Goal: Task Accomplishment & Management: Manage account settings

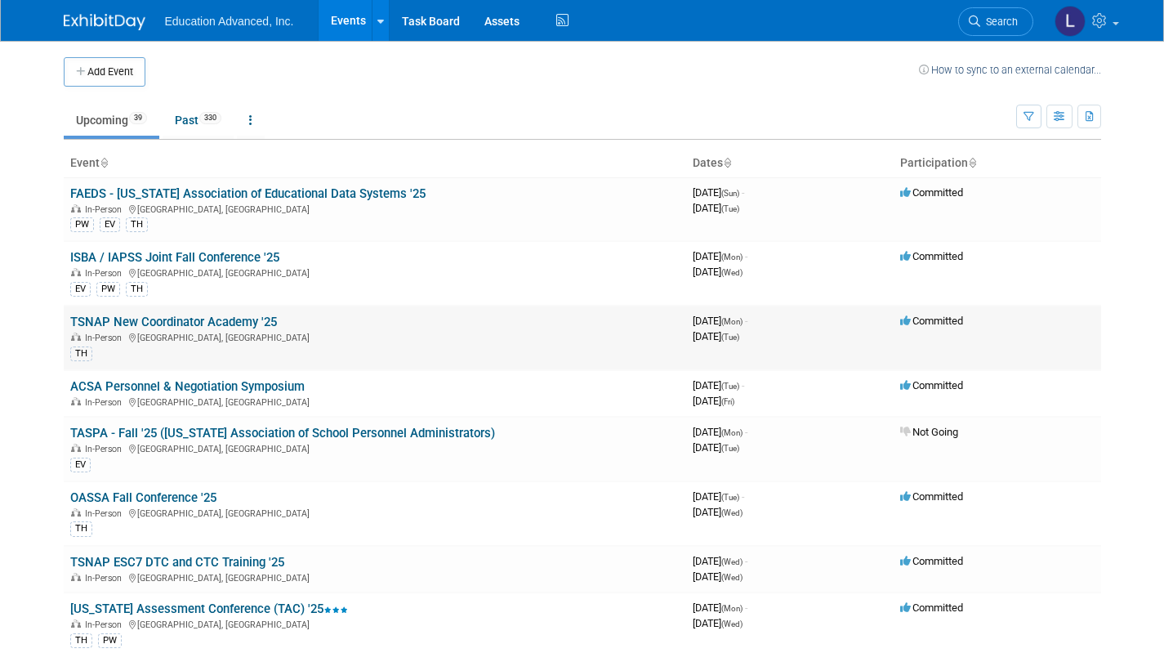
click at [208, 318] on link "TSNAP New Coordinator Academy '25" at bounding box center [173, 321] width 207 height 15
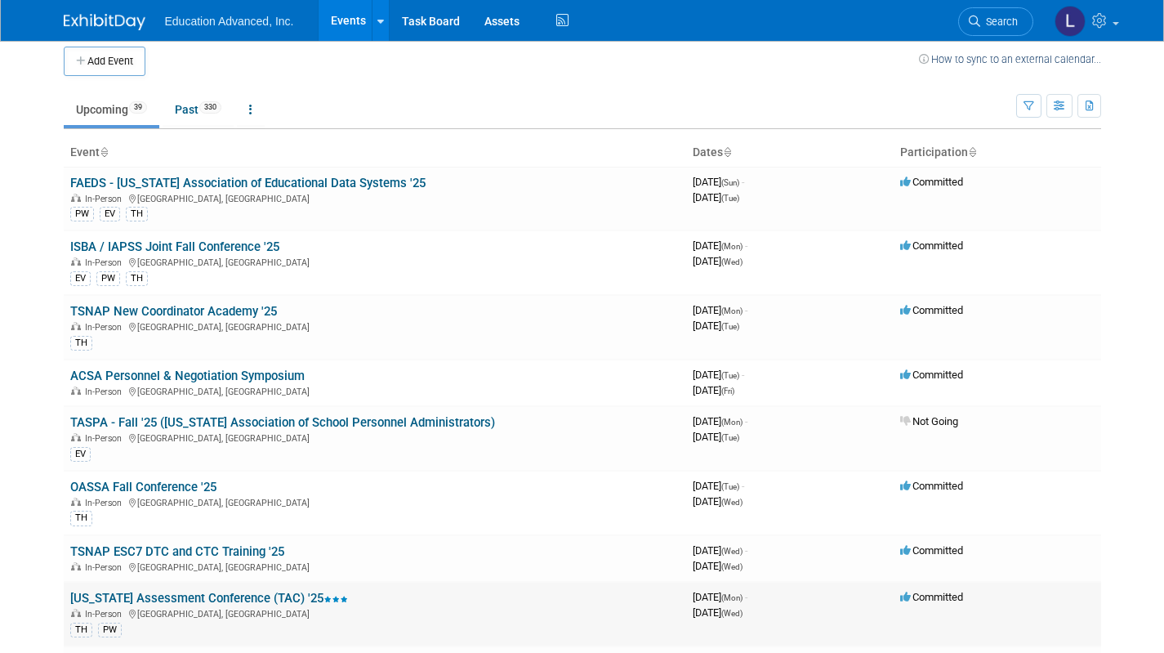
scroll to position [26, 0]
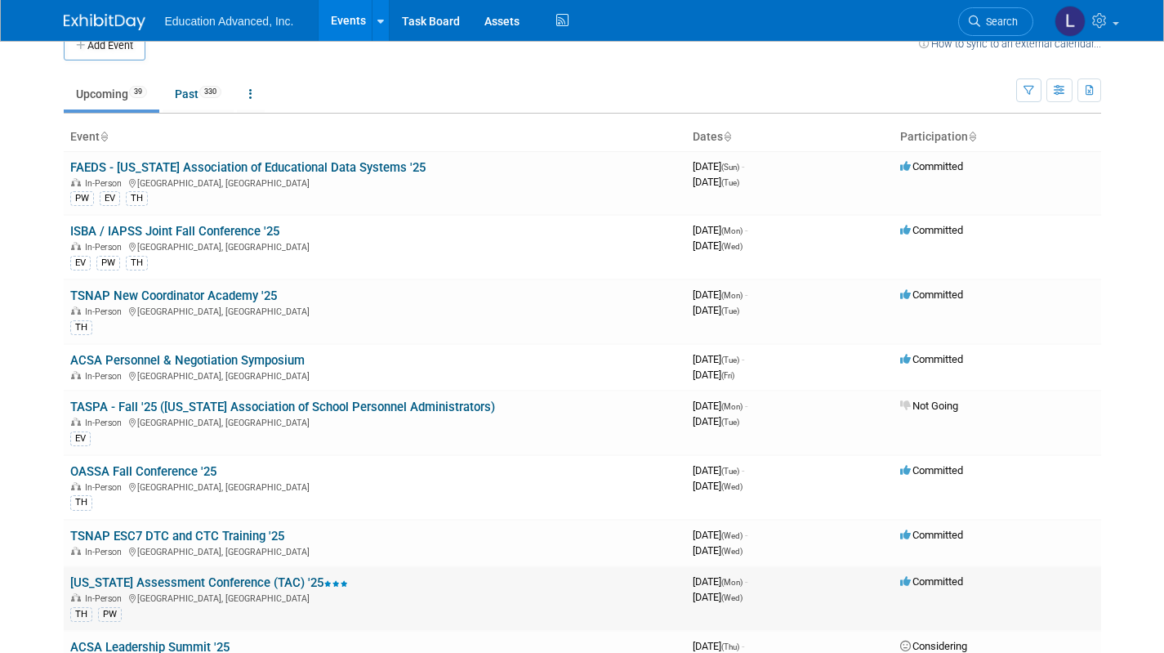
click at [218, 581] on link "[US_STATE] Assessment Conference (TAC) '25" at bounding box center [209, 582] width 278 height 15
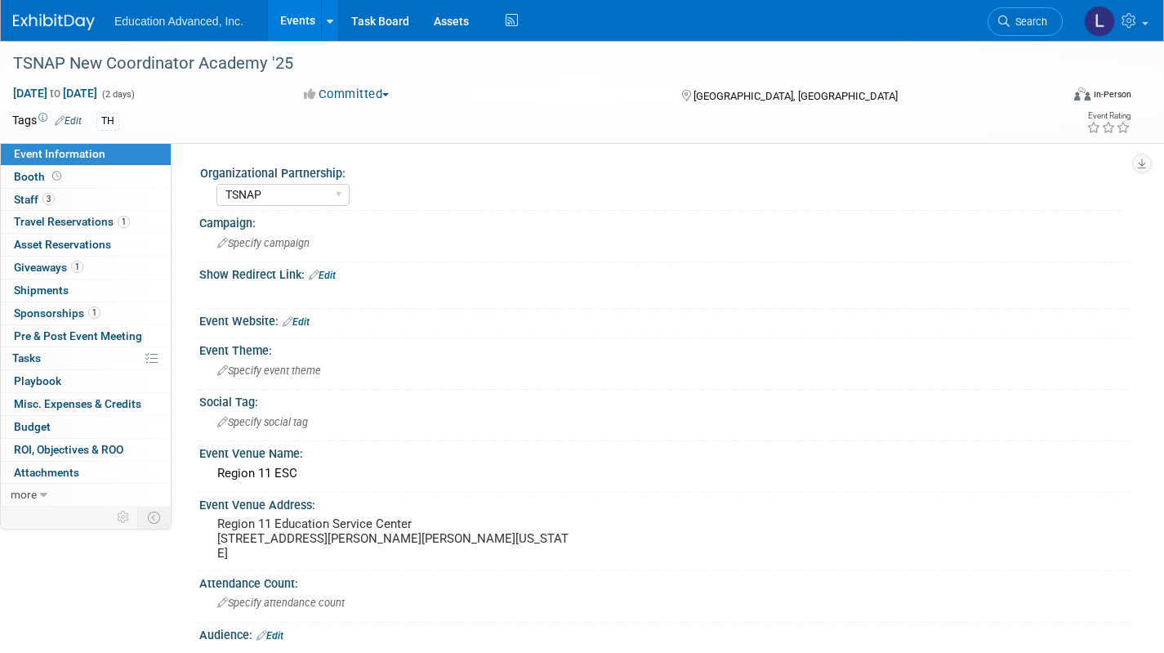
select select "TSNAP"
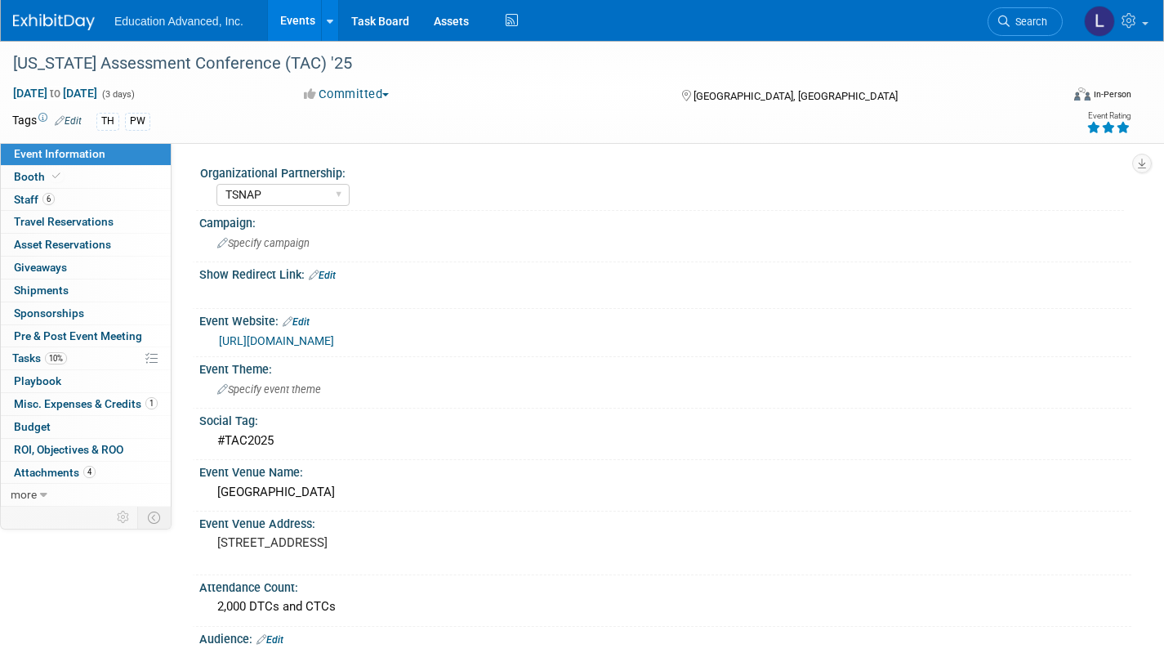
select select "TSNAP"
click at [29, 200] on span "Staff 6" at bounding box center [34, 199] width 41 height 13
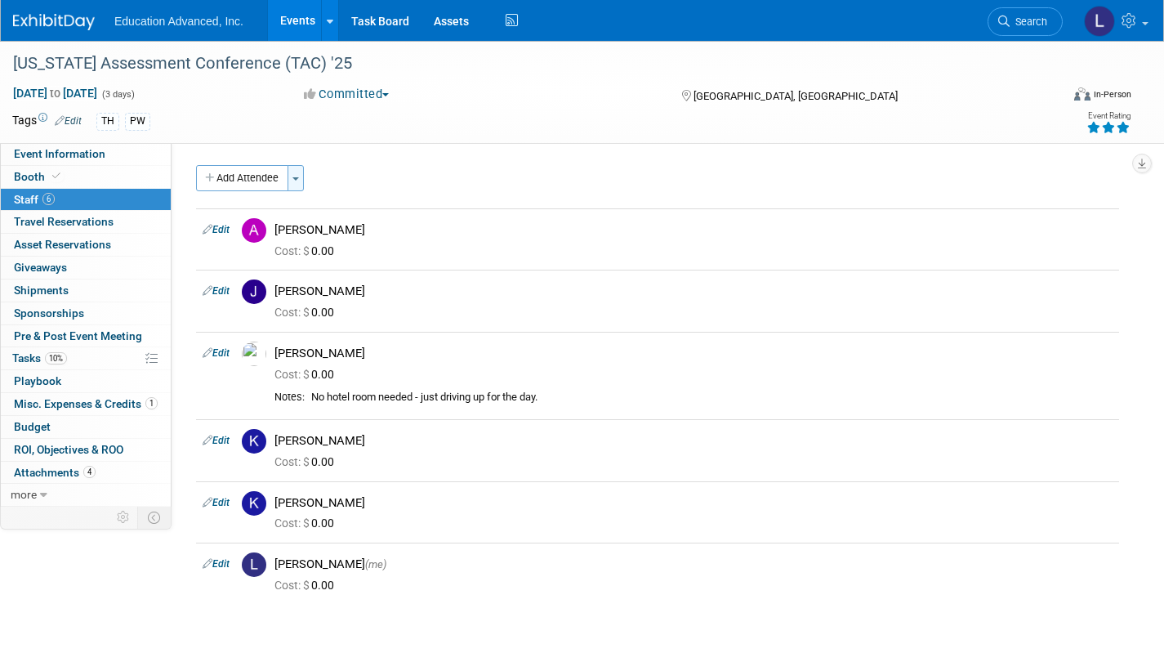
click at [300, 172] on button "Toggle Dropdown" at bounding box center [296, 178] width 16 height 26
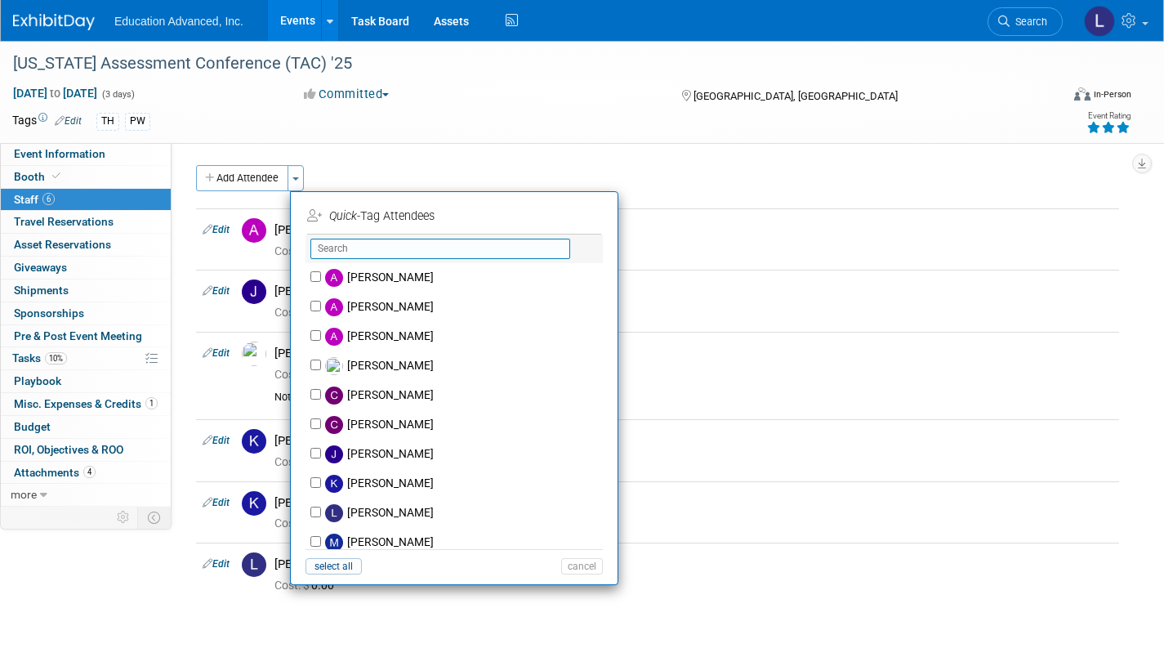
click at [325, 252] on input "text" at bounding box center [440, 249] width 260 height 20
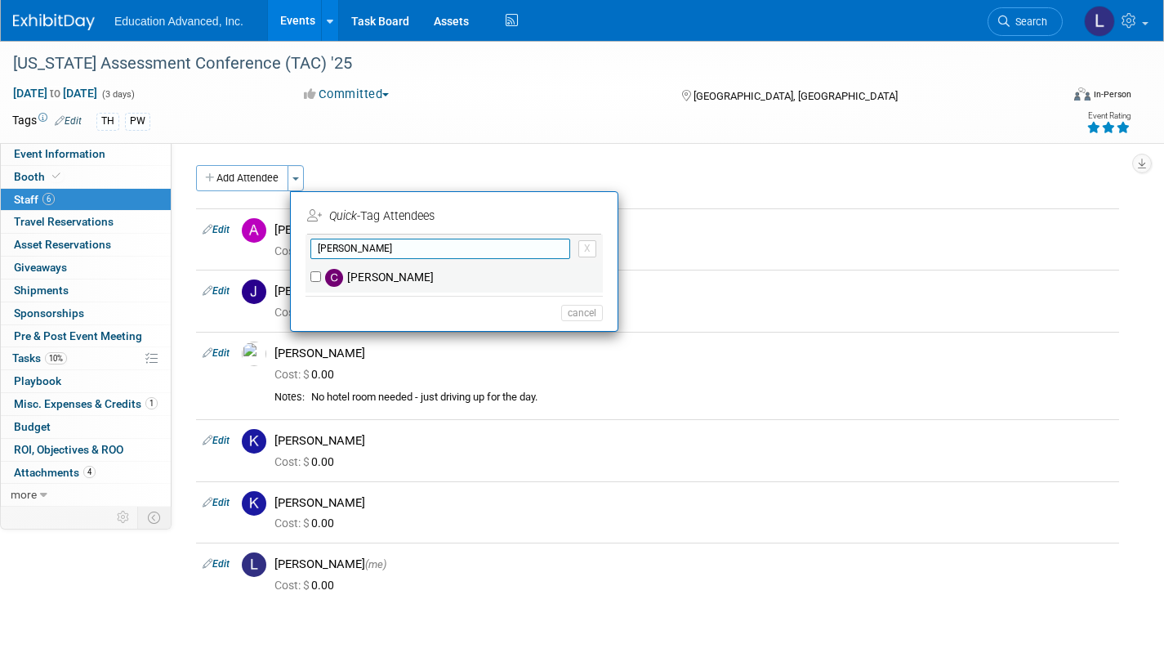
type input "craig"
click at [315, 276] on input "Craig Dickey" at bounding box center [315, 276] width 11 height 11
checkbox input "true"
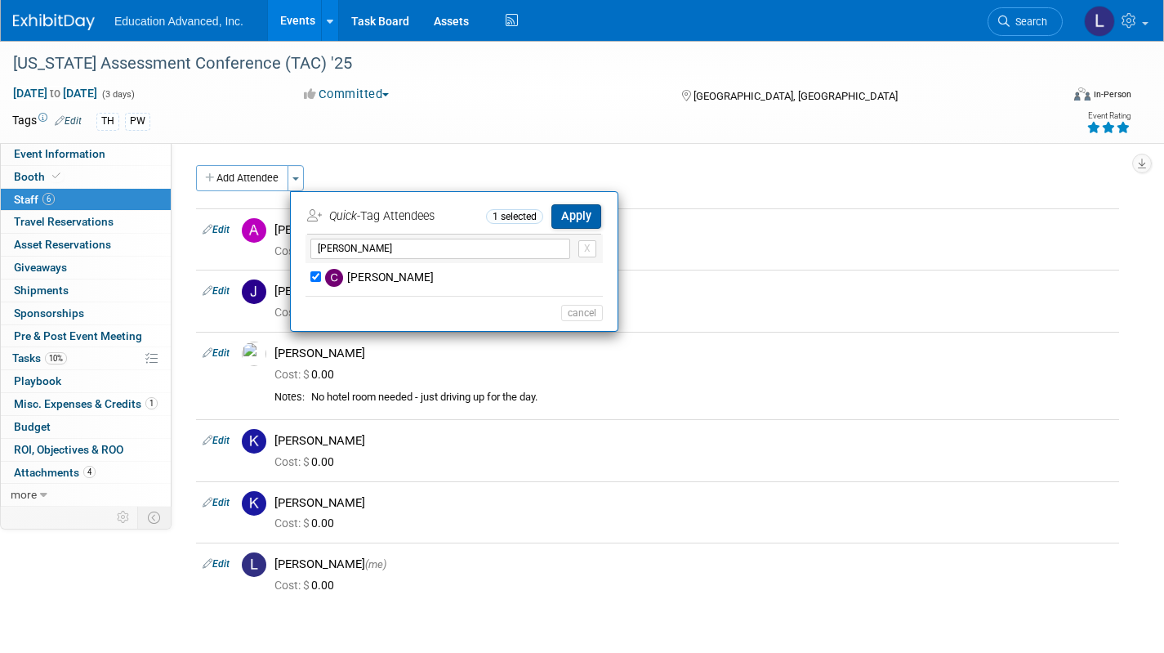
click at [574, 209] on button "Apply" at bounding box center [576, 216] width 50 height 24
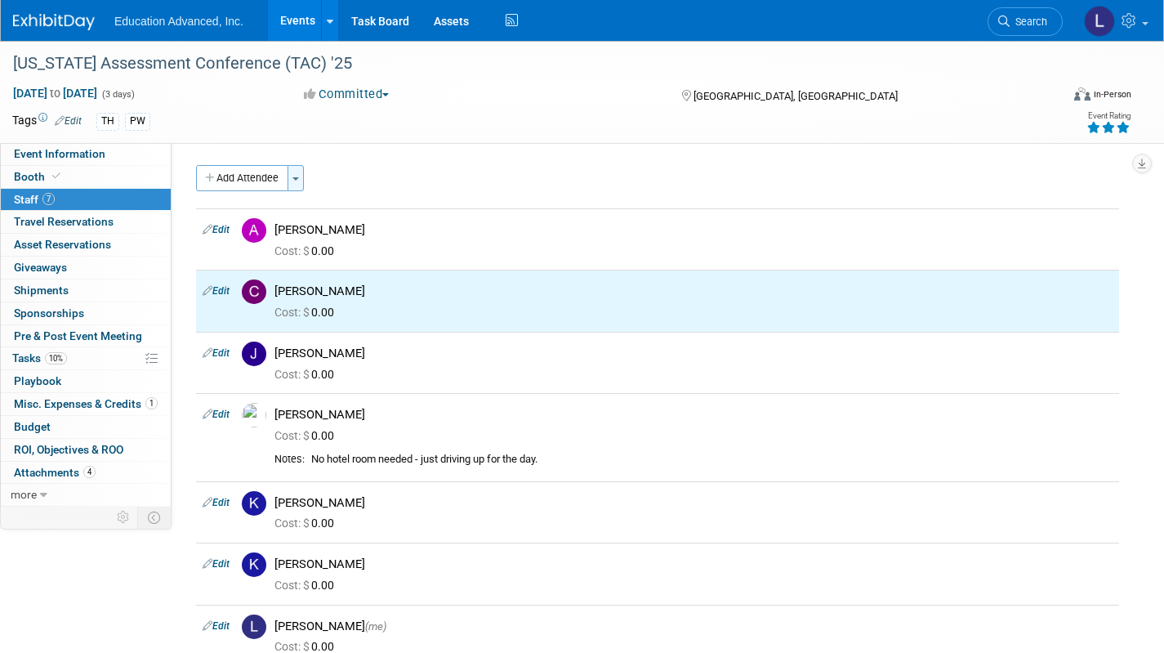
click at [297, 178] on span "button" at bounding box center [295, 178] width 7 height 3
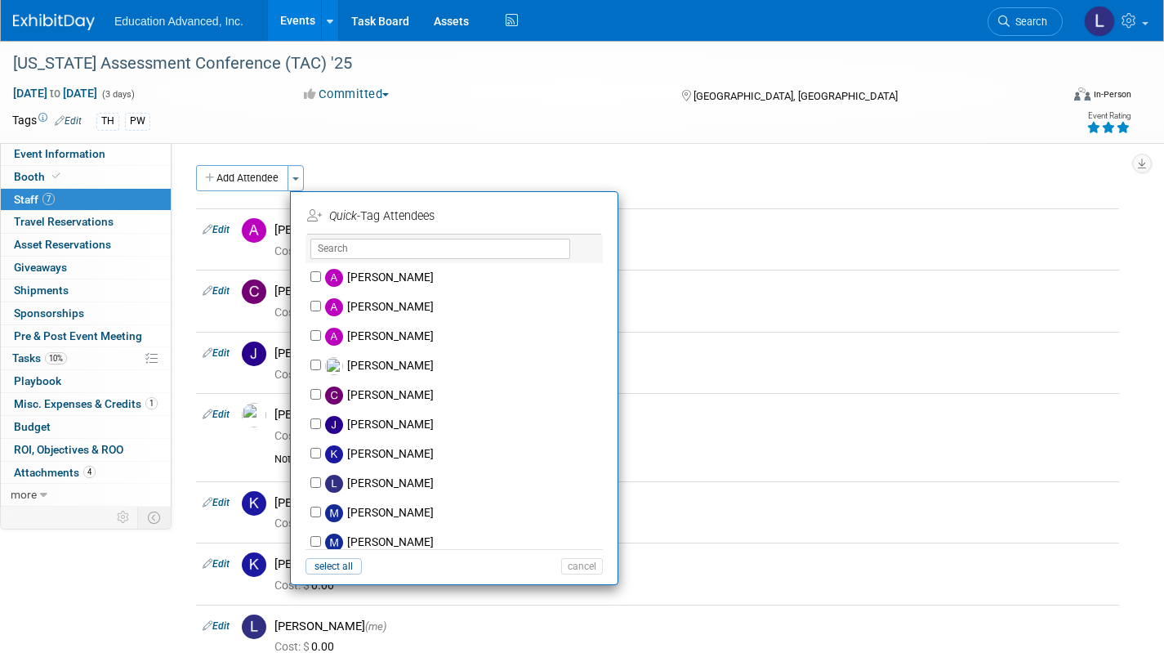
click at [467, 238] on div "X" at bounding box center [453, 248] width 297 height 29
click at [431, 249] on input "text" at bounding box center [440, 249] width 260 height 20
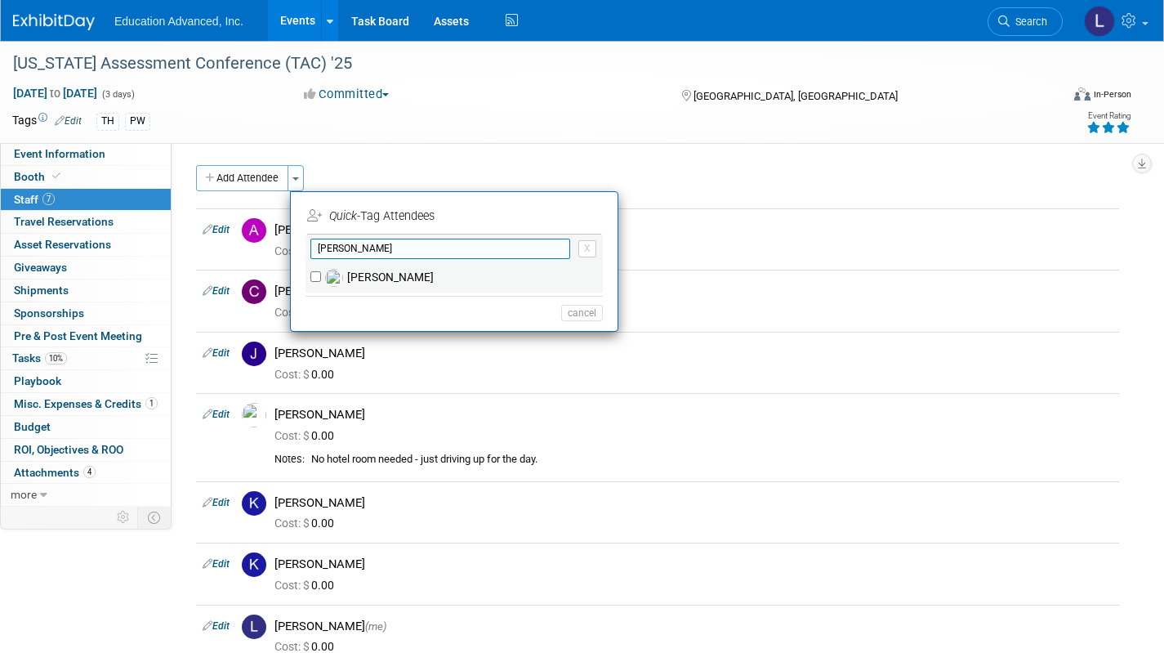
type input "carie"
click at [313, 271] on input "Carie Barthelemess" at bounding box center [315, 276] width 11 height 11
checkbox input "true"
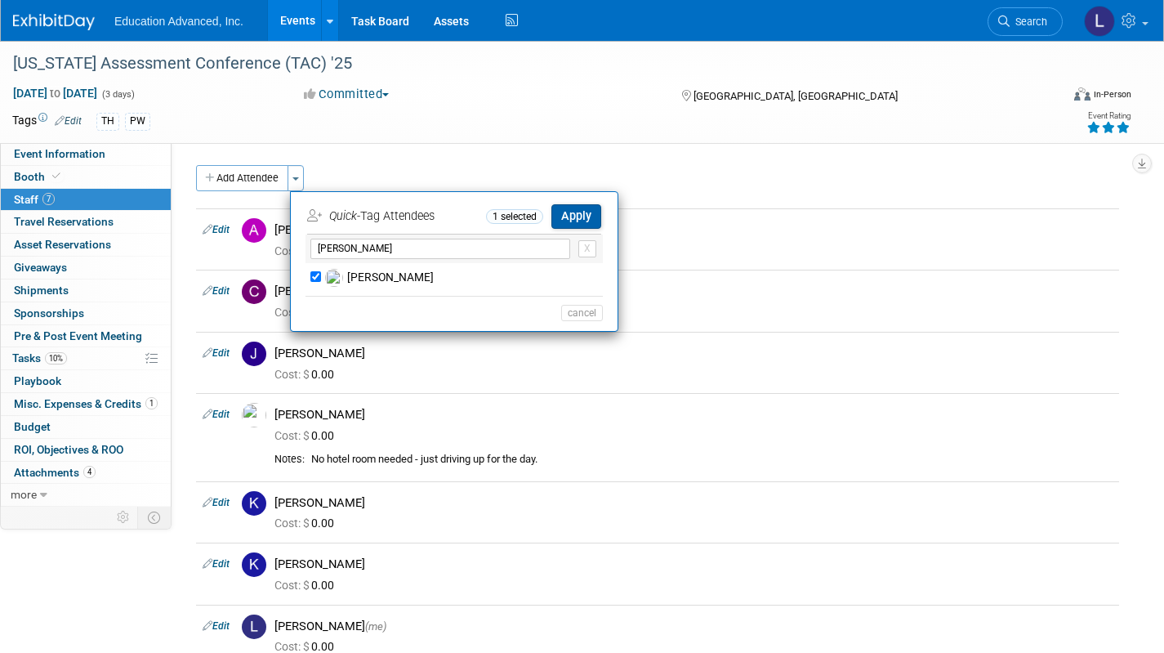
click at [584, 211] on button "Apply" at bounding box center [576, 216] width 50 height 24
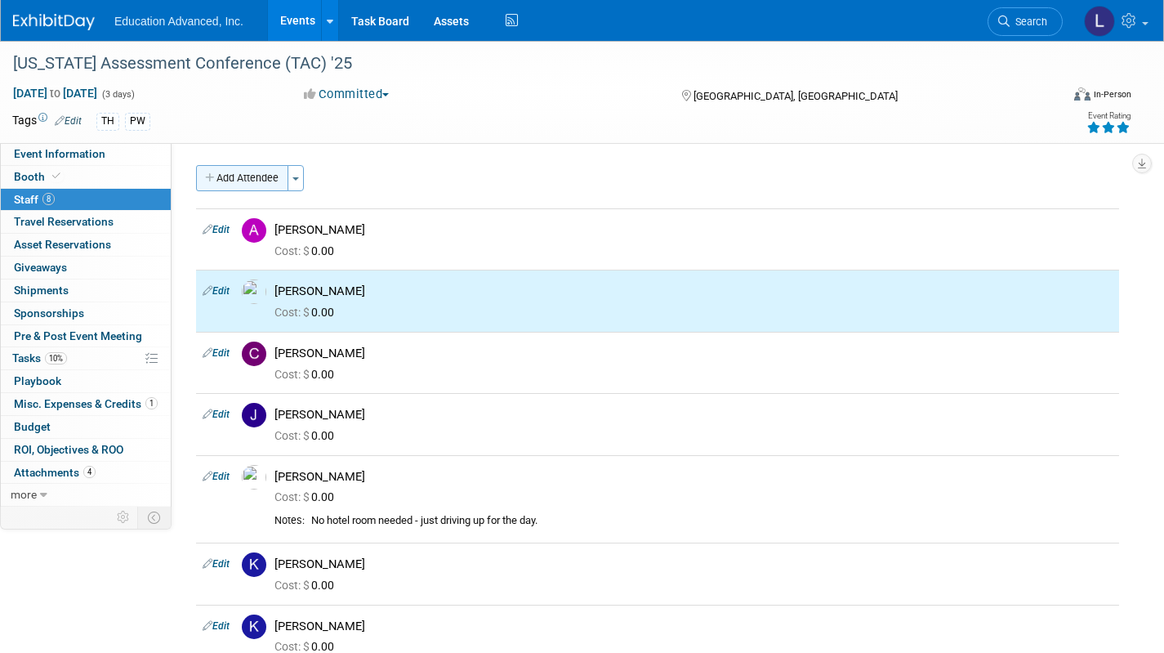
click at [271, 184] on button "Add Attendee" at bounding box center [242, 178] width 92 height 26
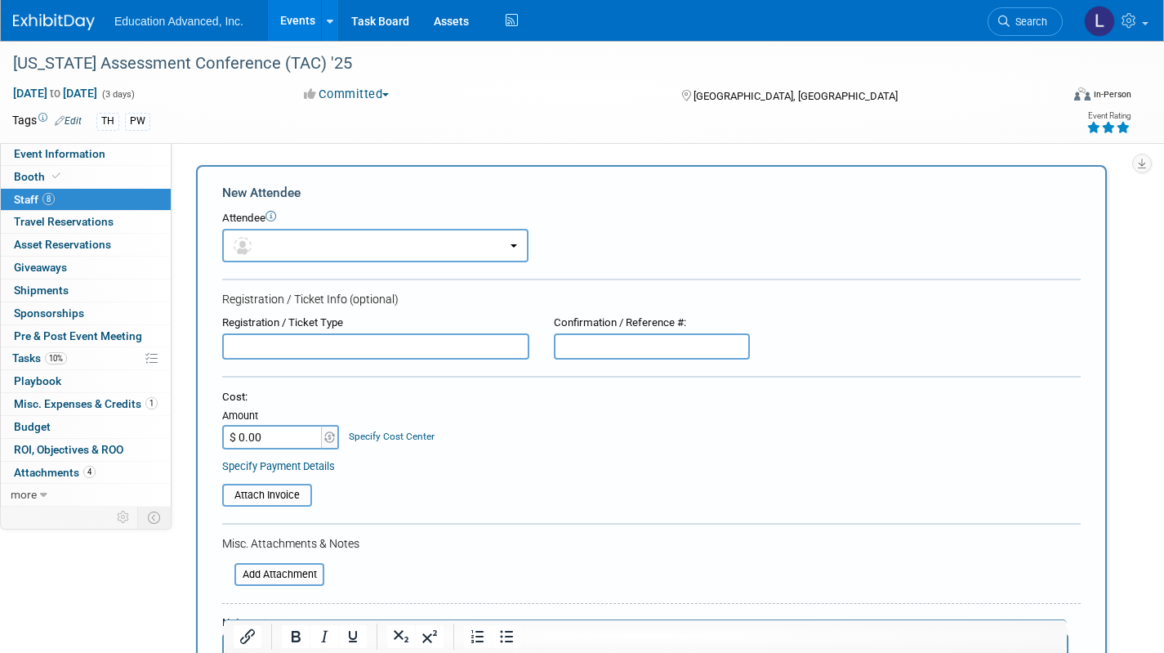
click at [17, 194] on span "Staff 8" at bounding box center [34, 199] width 41 height 13
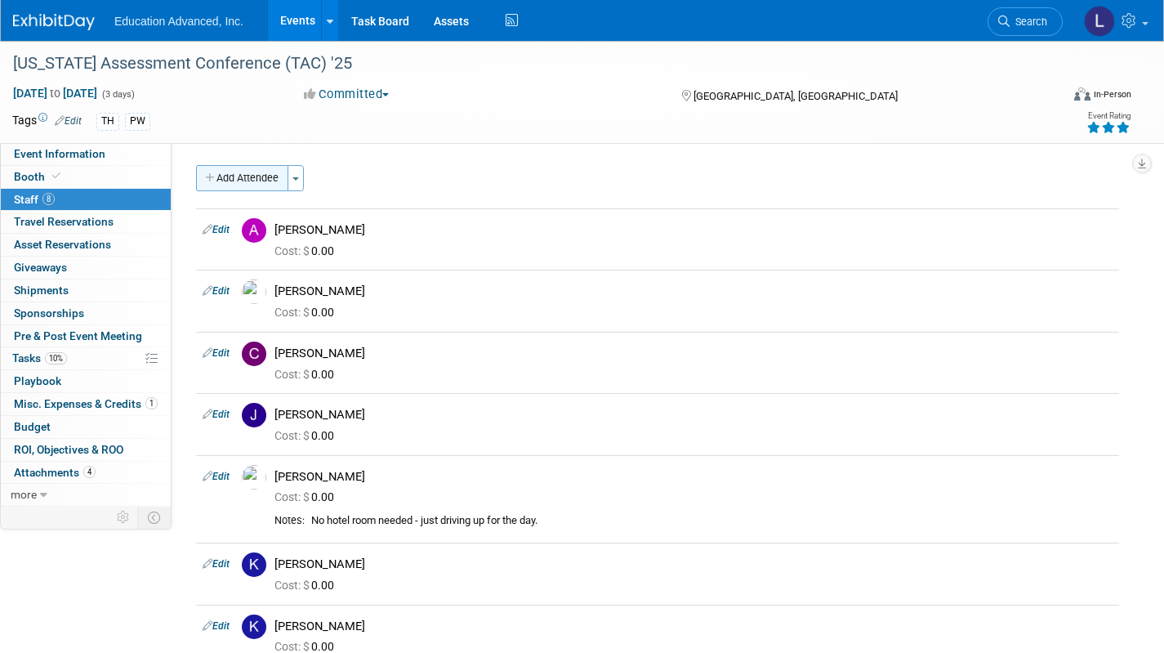
click at [258, 188] on button "Add Attendee" at bounding box center [242, 178] width 92 height 26
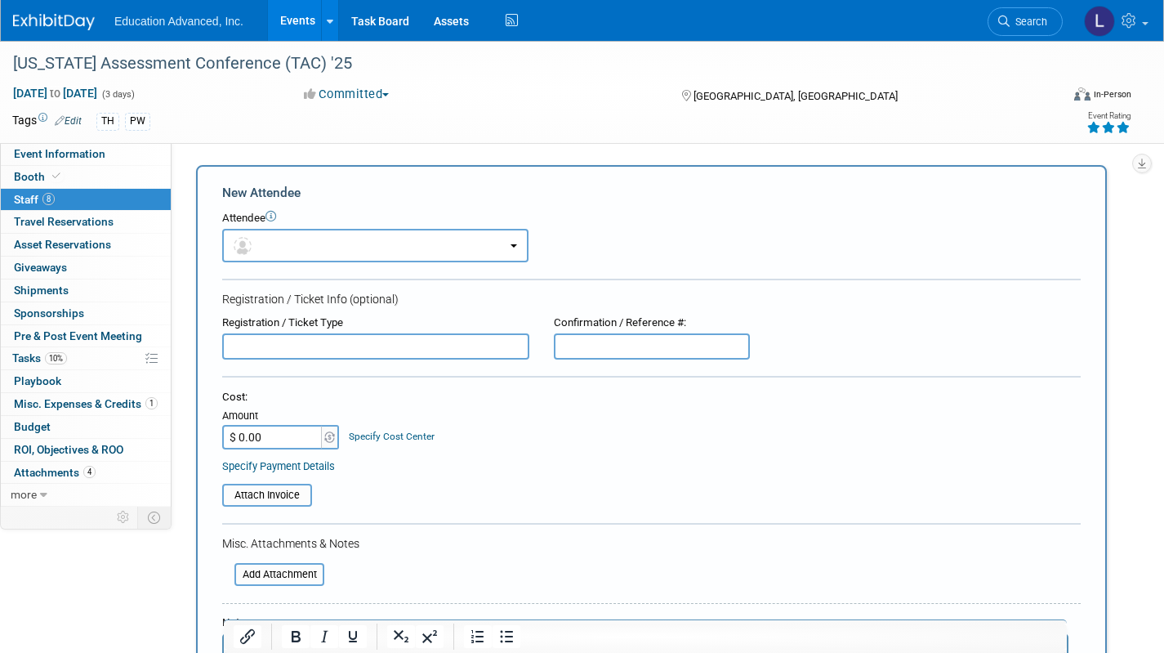
click at [26, 199] on span "Staff 8" at bounding box center [34, 199] width 41 height 13
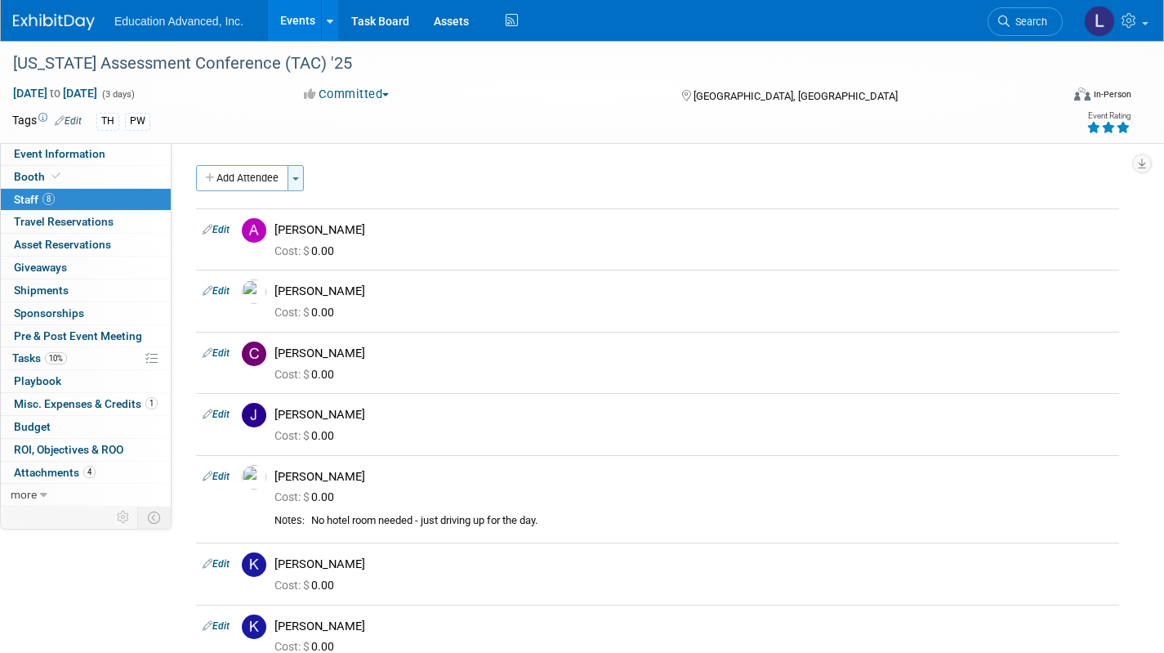
click at [300, 181] on button "Toggle Dropdown" at bounding box center [296, 178] width 16 height 26
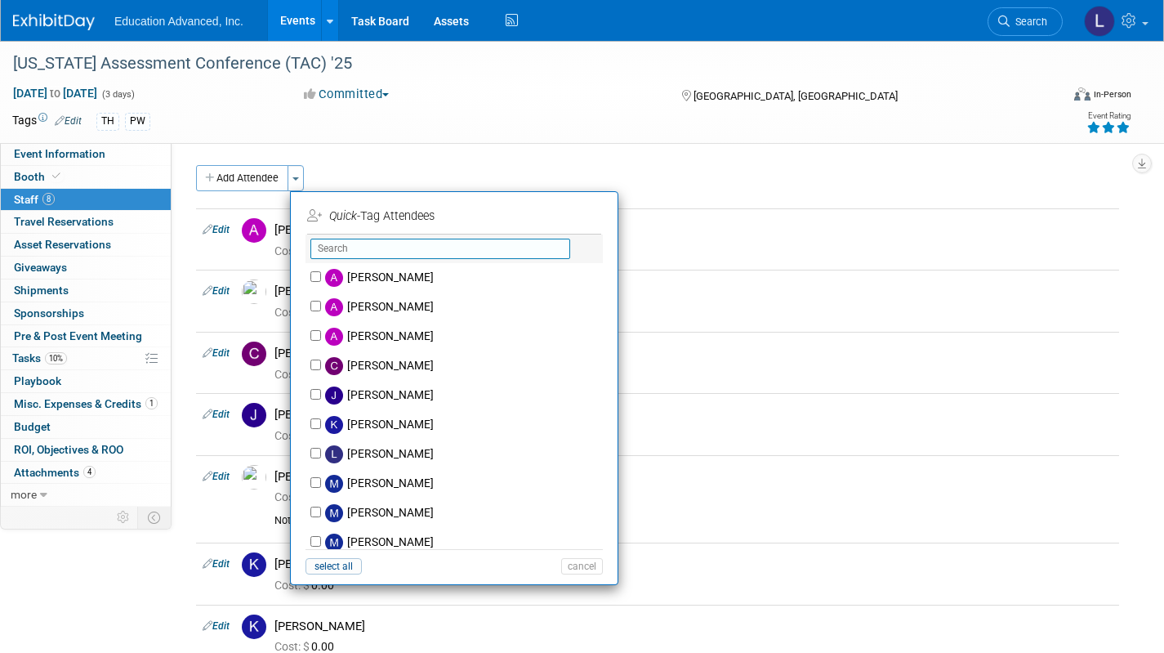
click at [338, 243] on input "text" at bounding box center [440, 249] width 260 height 20
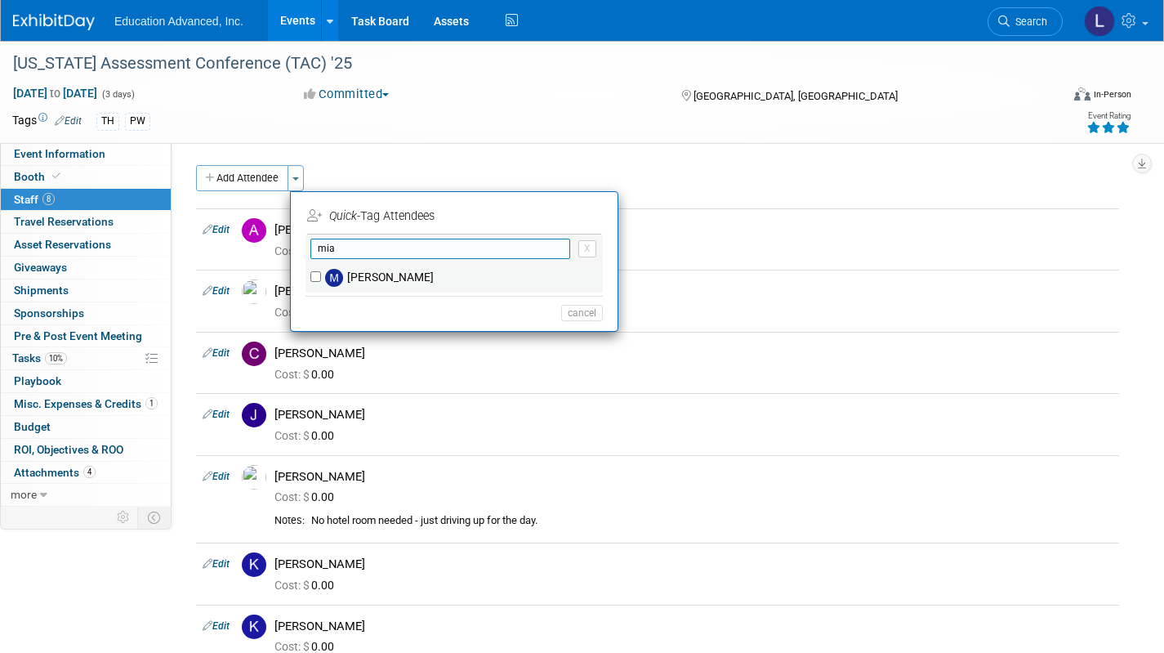
type input "mia"
click at [342, 274] on img at bounding box center [334, 278] width 18 height 18
click at [321, 274] on input "Mia Finch" at bounding box center [315, 276] width 11 height 11
checkbox input "true"
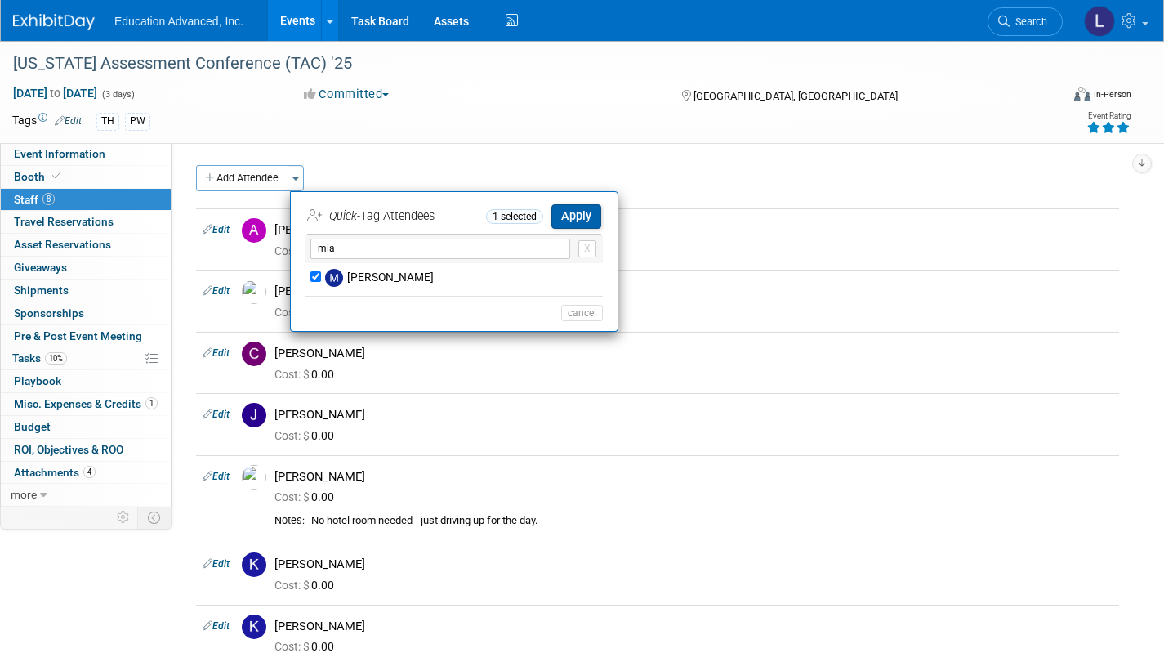
click at [592, 206] on button "Apply" at bounding box center [576, 216] width 50 height 24
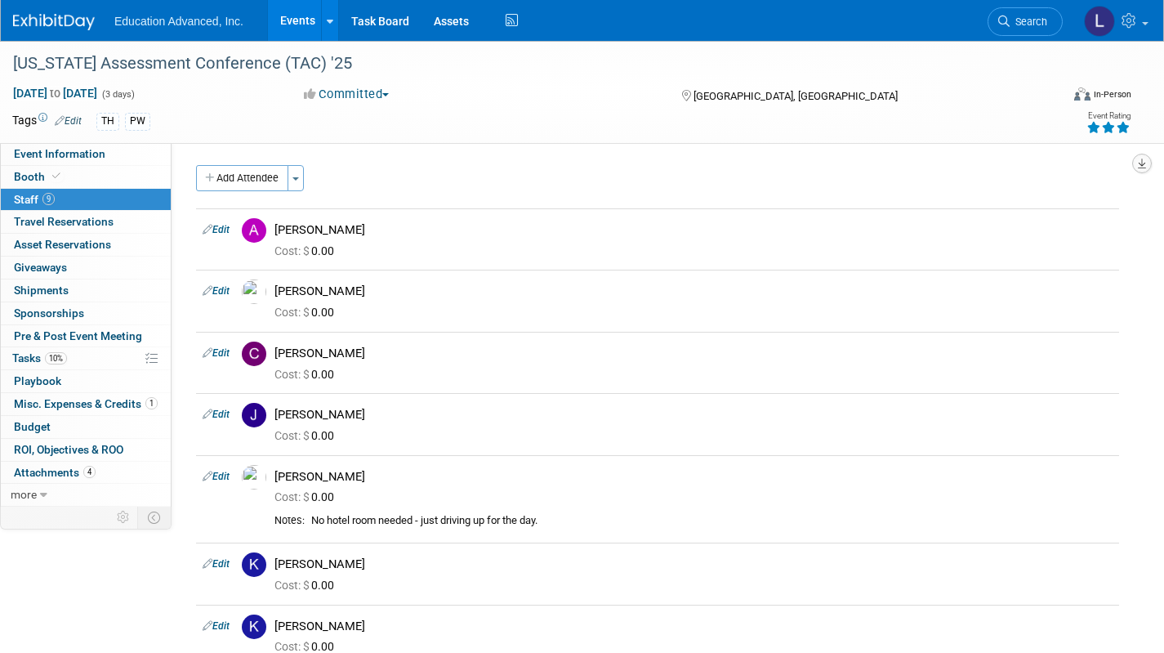
click at [1133, 166] on button "button" at bounding box center [1142, 164] width 20 height 20
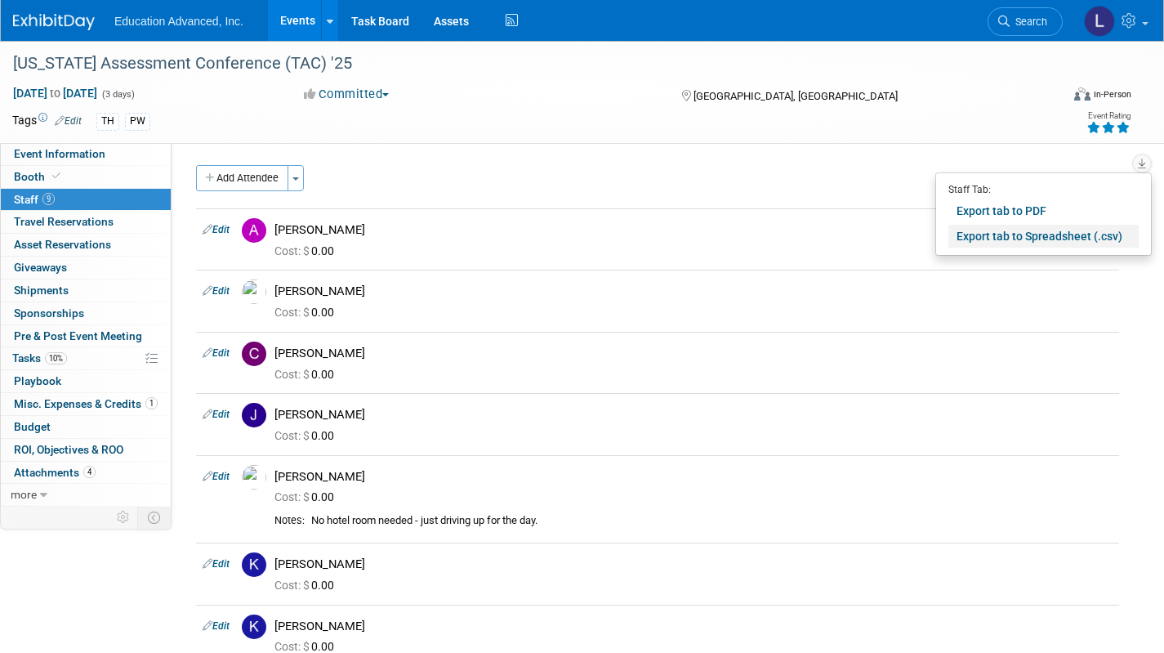
click at [1013, 234] on link "Export tab to Spreadsheet (.csv)" at bounding box center [1043, 236] width 190 height 23
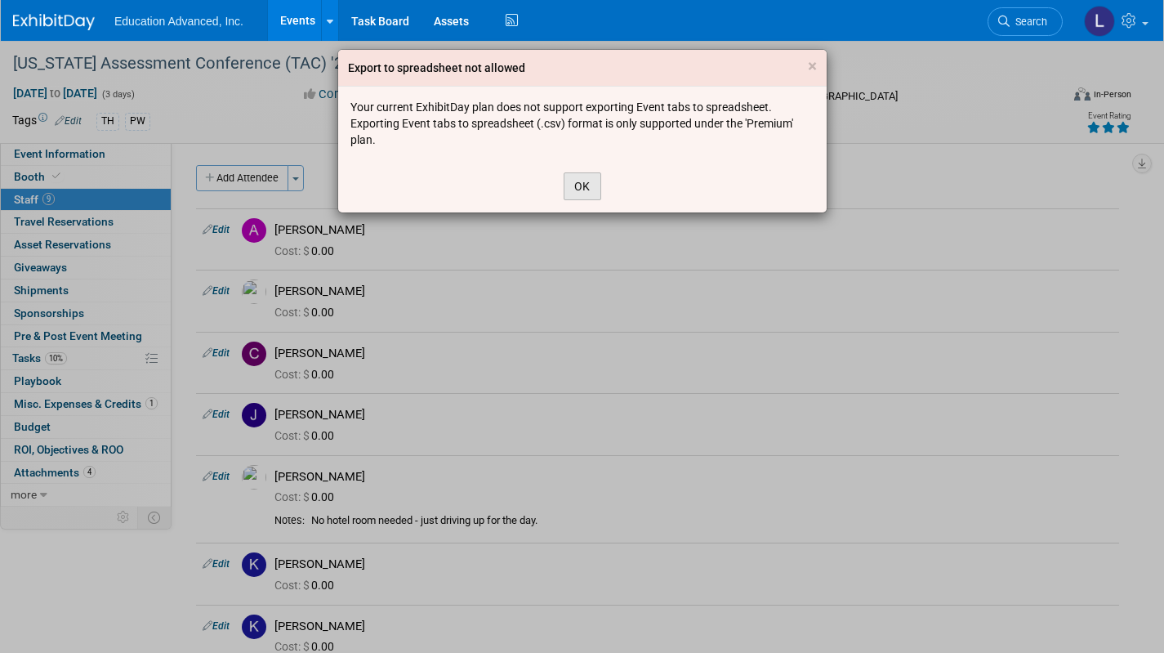
click at [595, 188] on button "OK" at bounding box center [583, 186] width 38 height 28
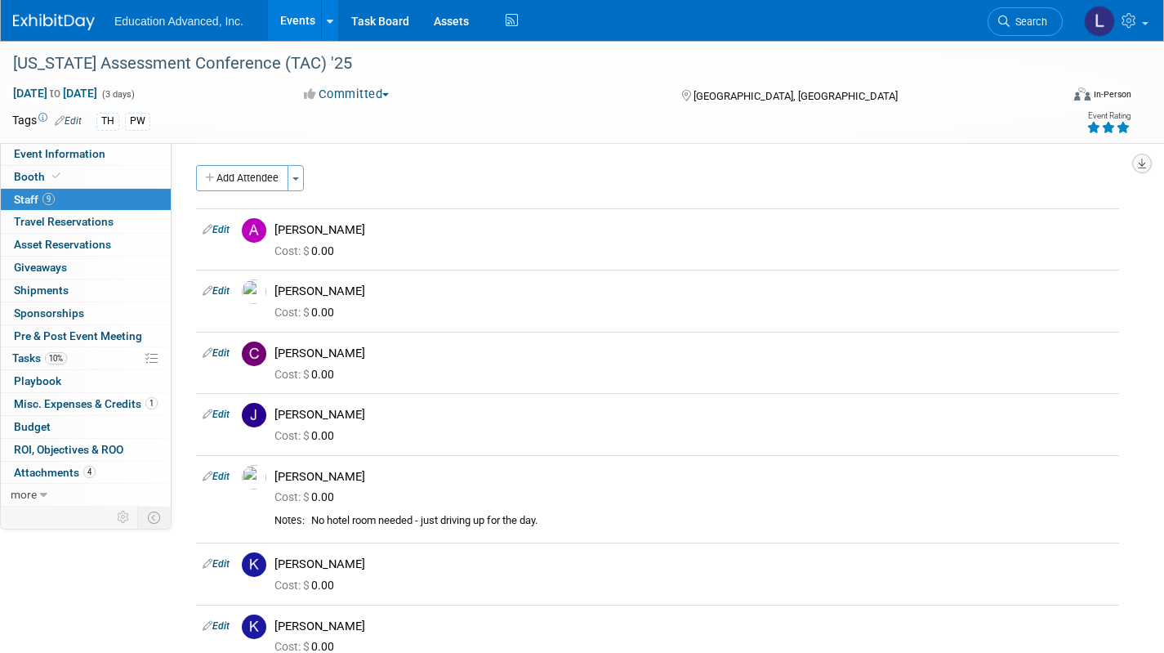
click at [1140, 165] on icon "button" at bounding box center [1142, 163] width 8 height 11
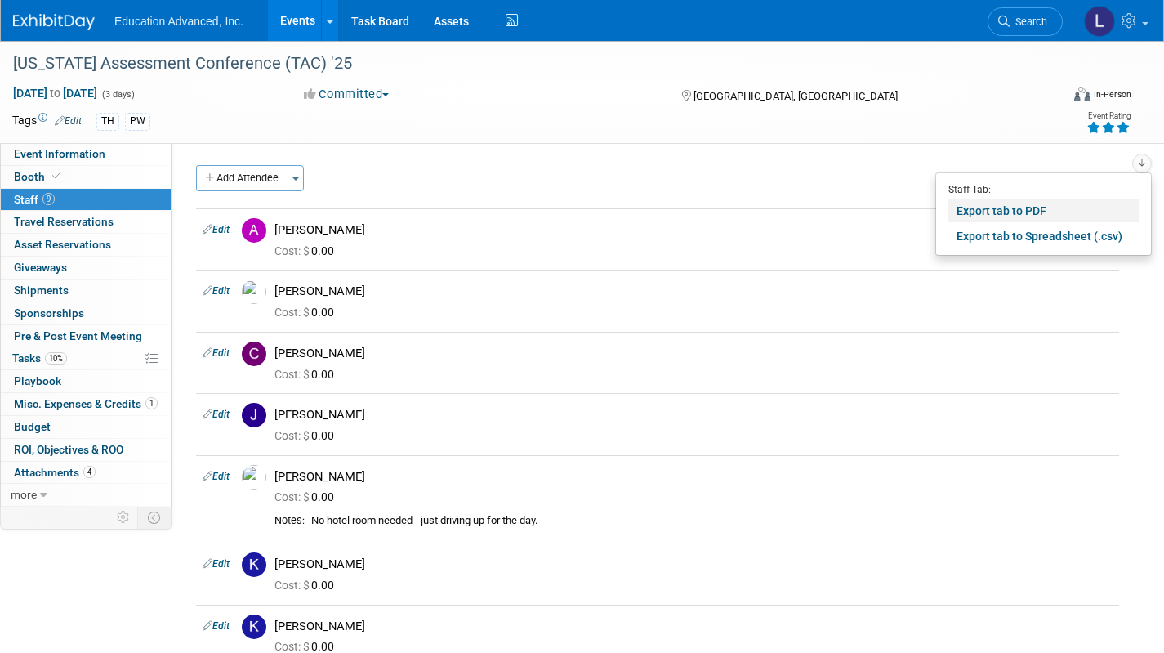
click at [1013, 216] on link "Export tab to PDF" at bounding box center [1043, 210] width 190 height 23
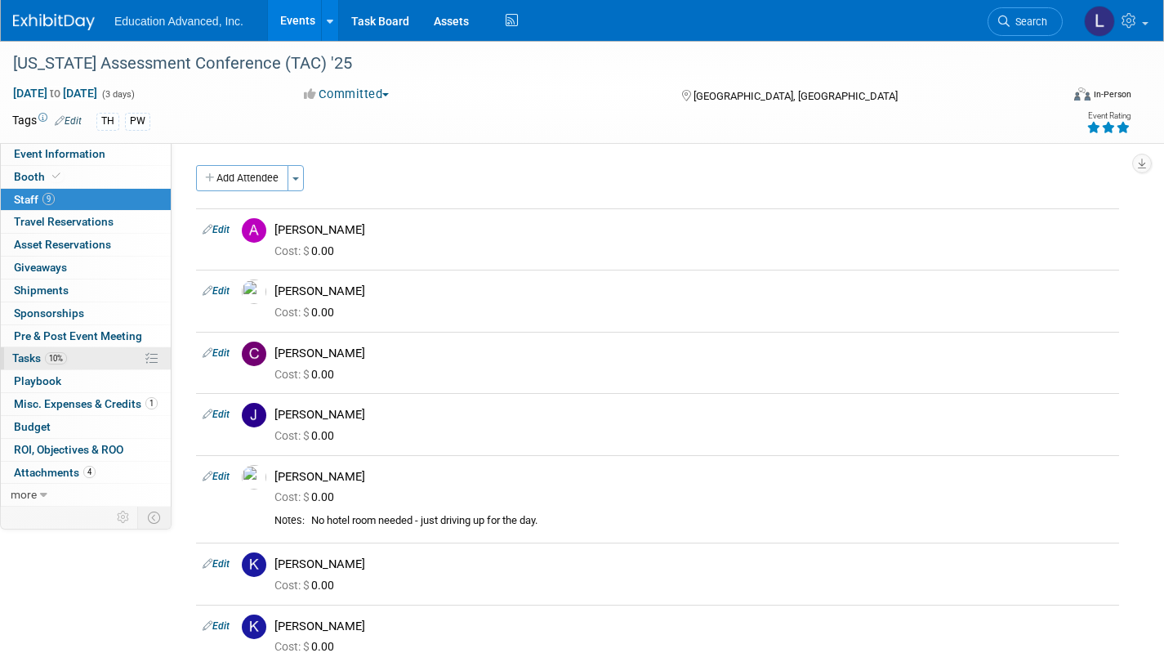
click at [33, 362] on span "Tasks 10%" at bounding box center [39, 357] width 55 height 13
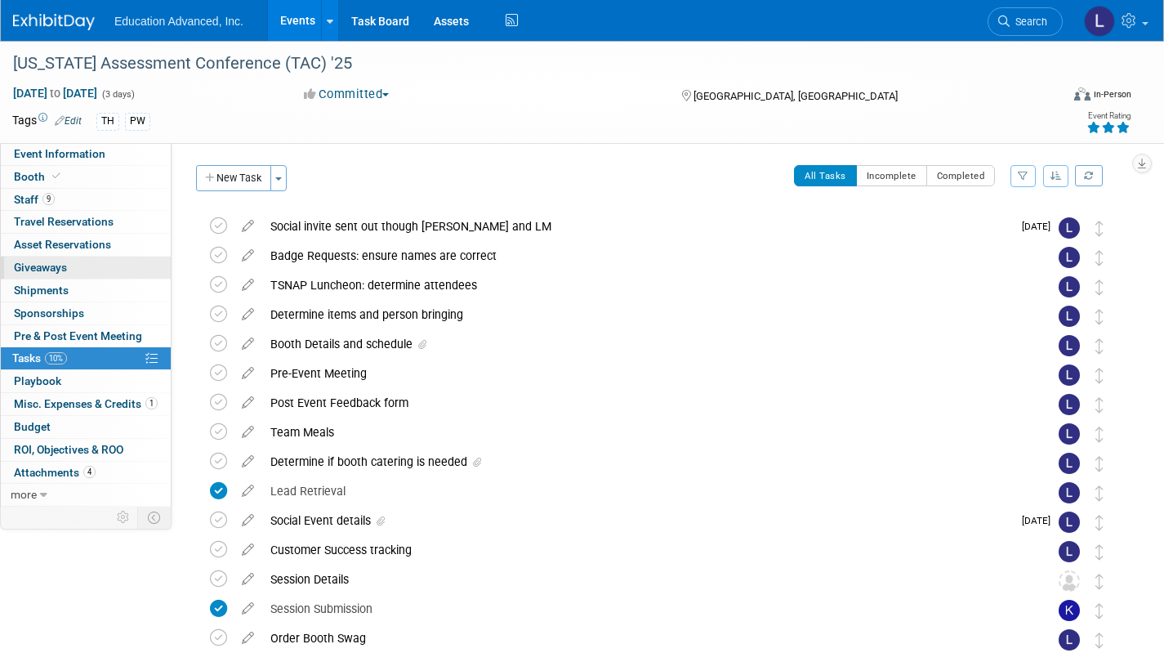
click at [45, 263] on span "Giveaways 0" at bounding box center [40, 267] width 53 height 13
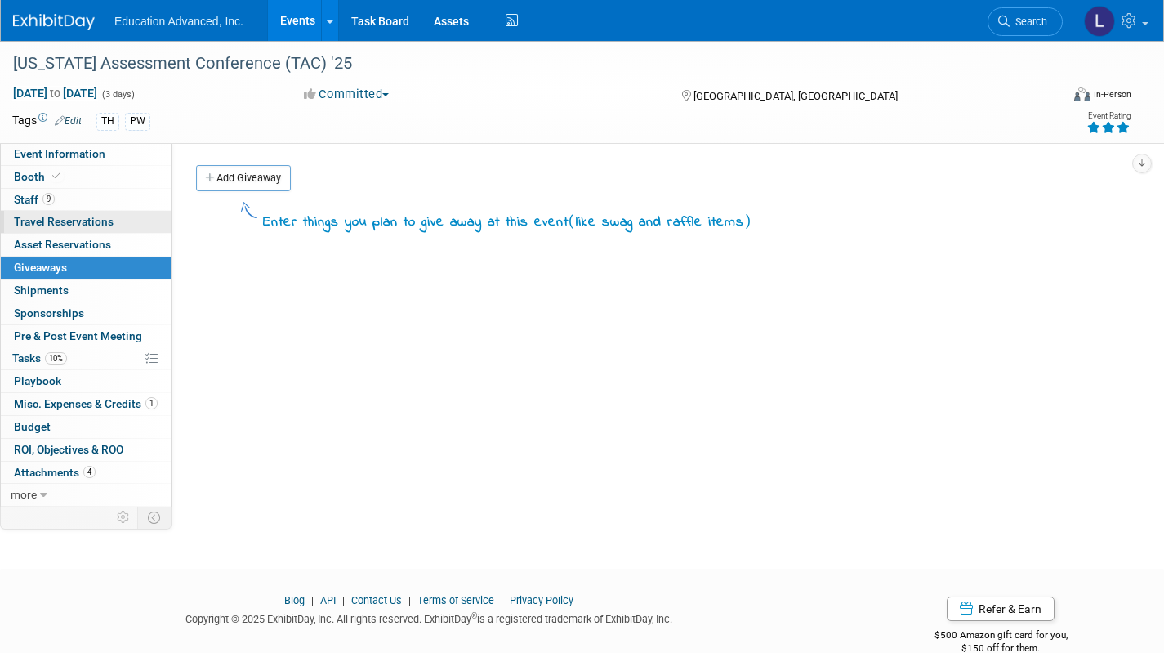
click at [42, 232] on link "0 Travel Reservations 0" at bounding box center [86, 222] width 170 height 22
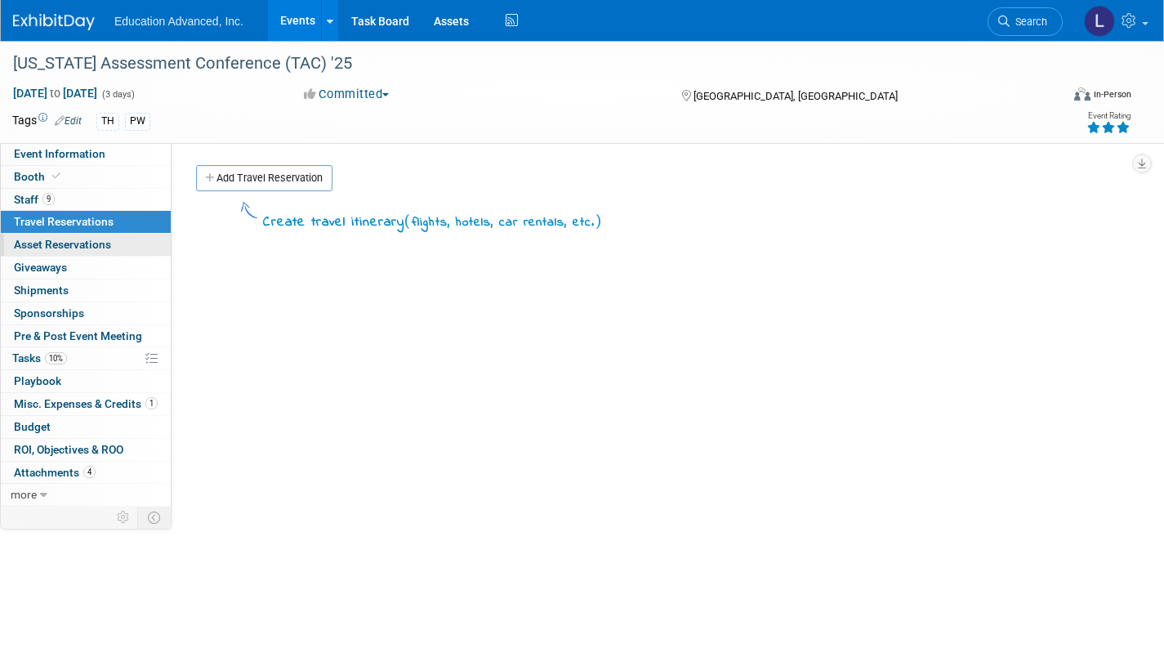
click at [43, 235] on link "0 Asset Reservations 0" at bounding box center [86, 245] width 170 height 22
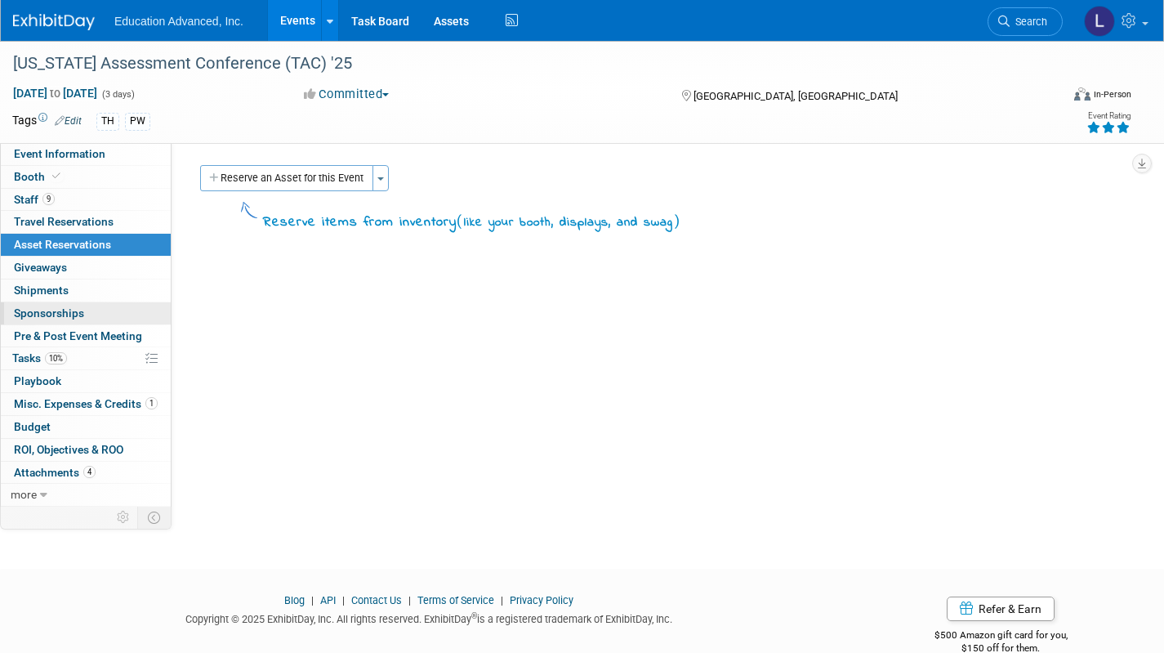
click at [55, 312] on span "Sponsorships 0" at bounding box center [49, 312] width 70 height 13
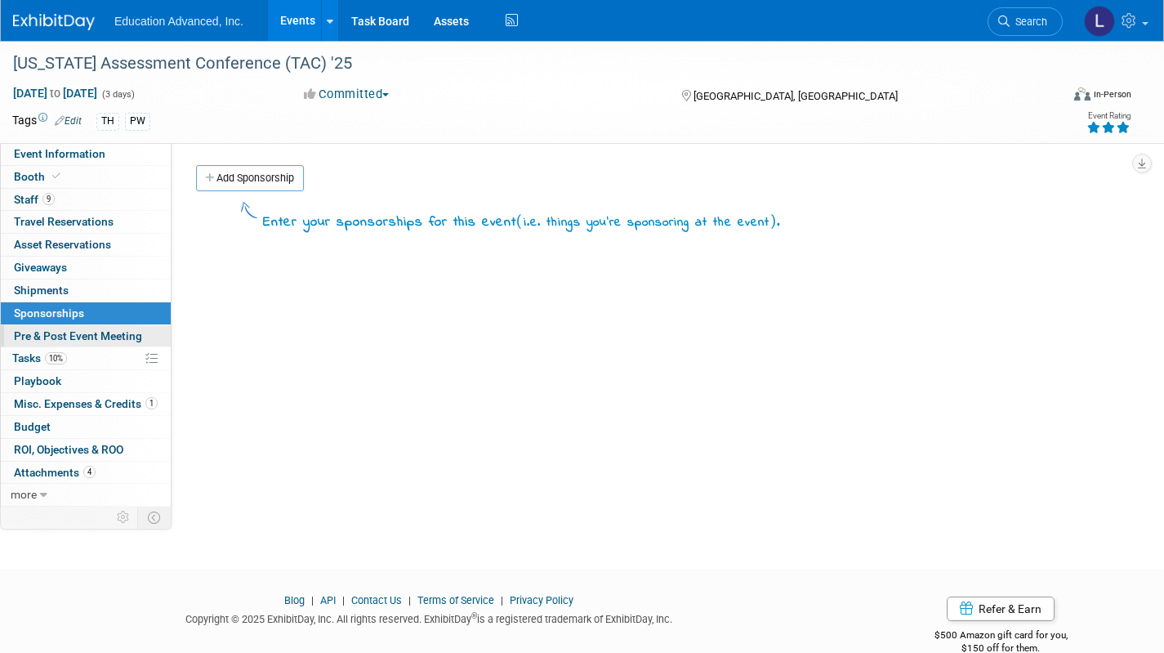
click at [63, 333] on span "Pre & Post Event Meeting" at bounding box center [78, 335] width 128 height 13
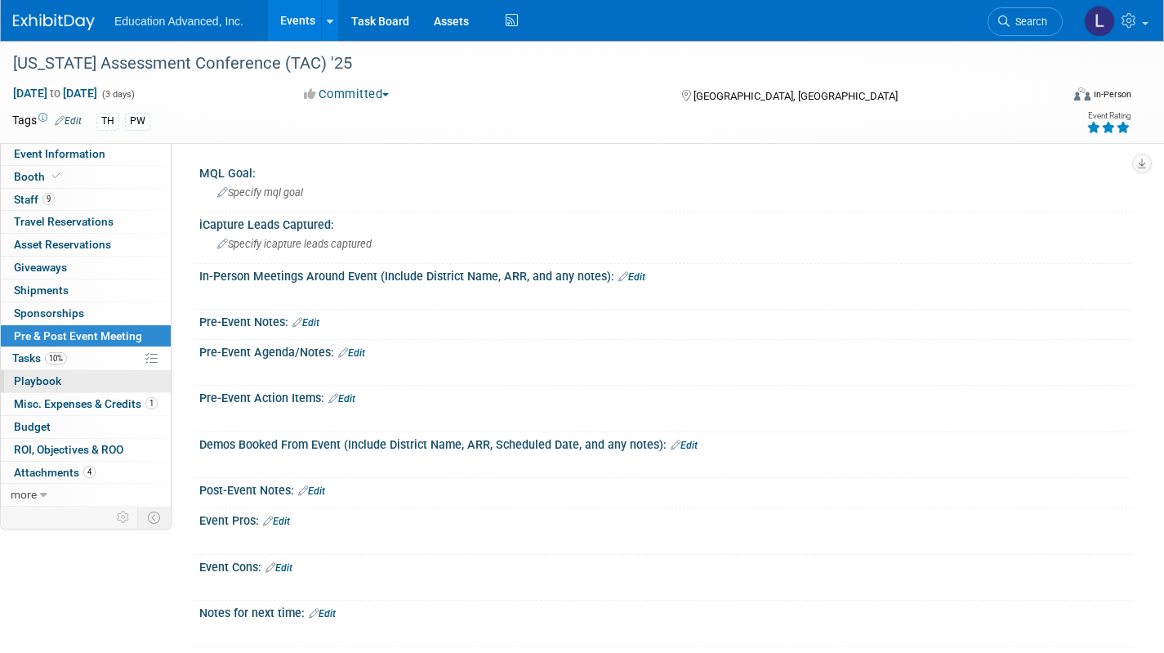
click at [61, 377] on link "0 Playbook 0" at bounding box center [86, 381] width 170 height 22
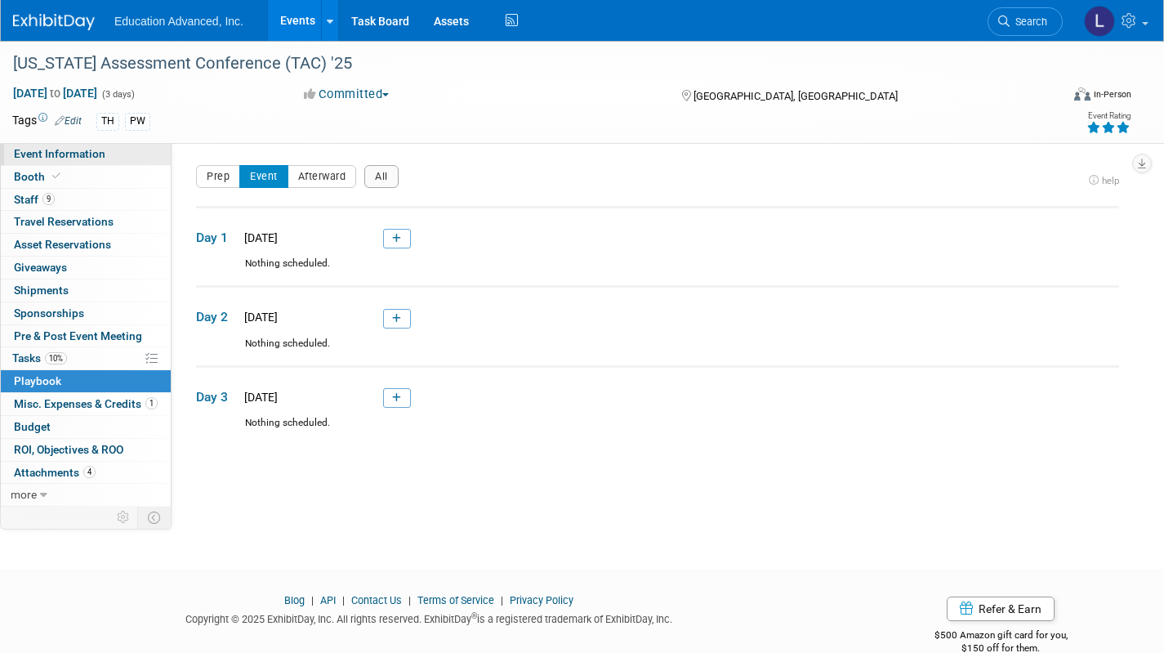
click at [24, 156] on span "Event Information" at bounding box center [59, 153] width 91 height 13
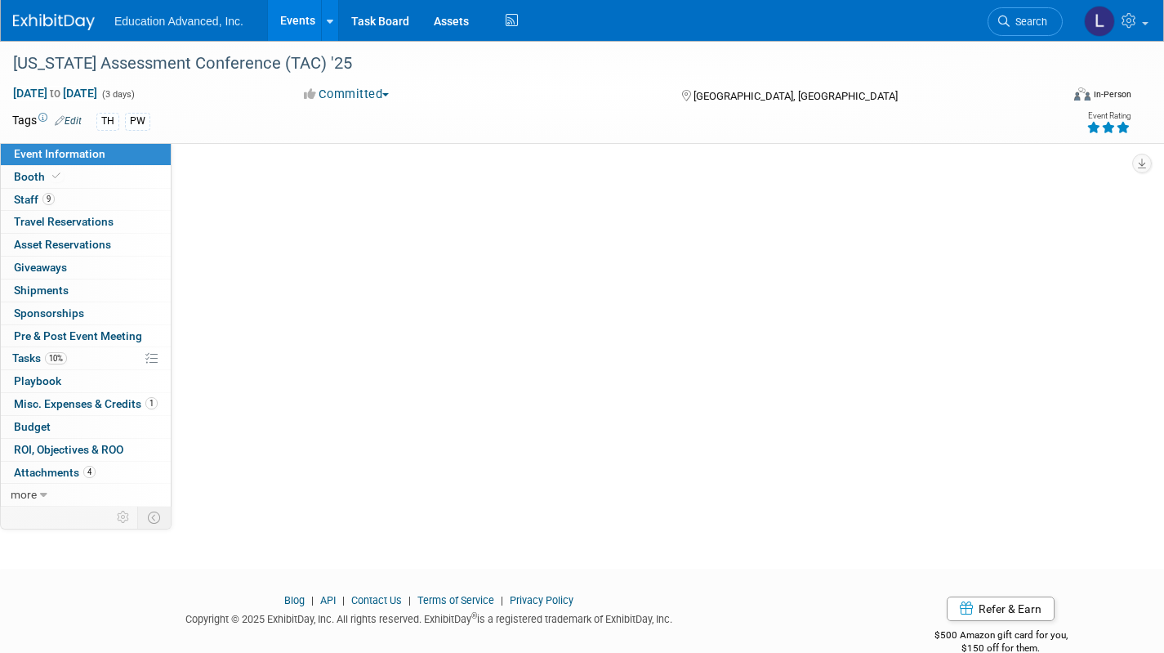
select select "TSNAP"
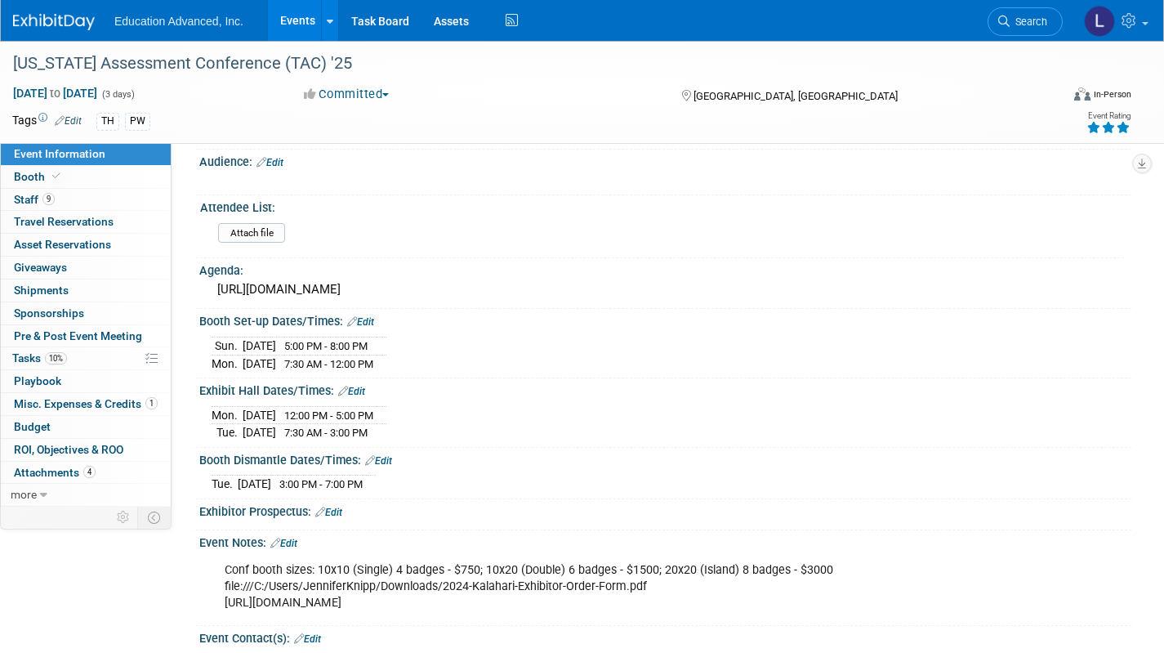
scroll to position [484, 0]
